Goal: Browse casually: Explore the website without a specific task or goal

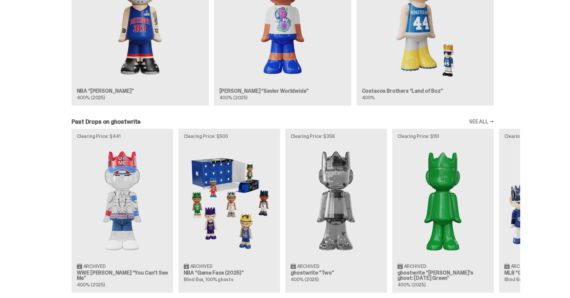
scroll to position [544, 0]
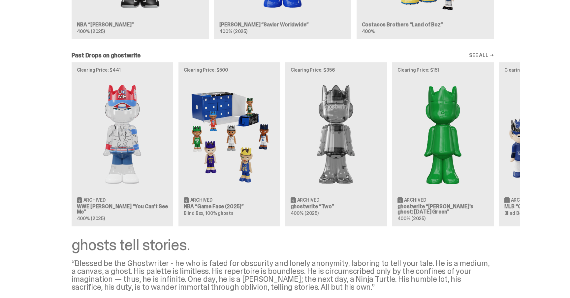
click at [481, 54] on link "SEE ALL →" at bounding box center [481, 55] width 25 height 5
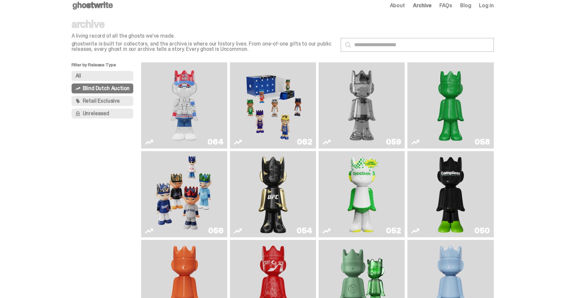
scroll to position [7, 0]
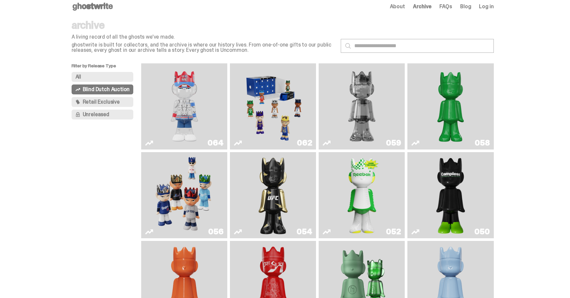
click at [281, 179] on img "Ruby" at bounding box center [273, 195] width 35 height 81
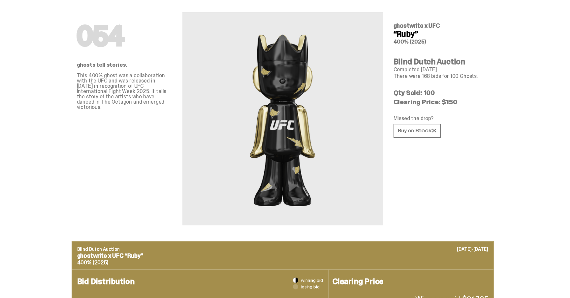
scroll to position [22, 0]
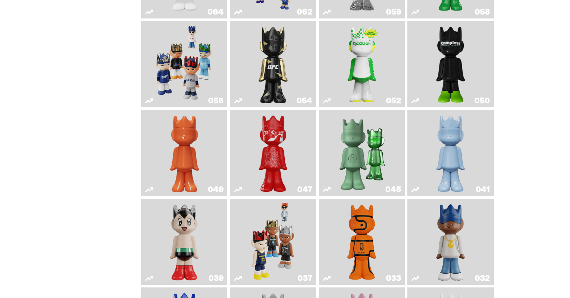
scroll to position [137, 0]
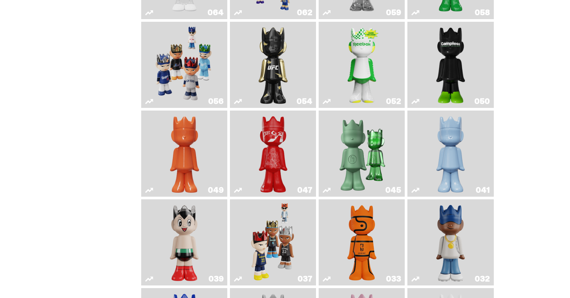
click at [354, 156] on img "Present" at bounding box center [362, 153] width 56 height 81
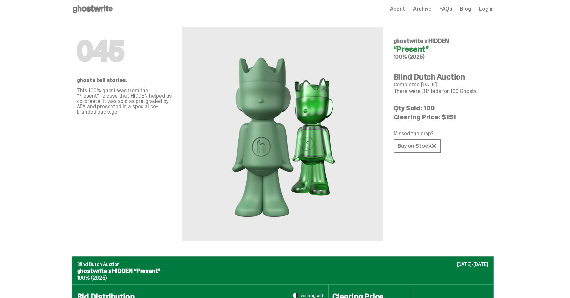
scroll to position [5, 0]
